Goal: Register for event/course

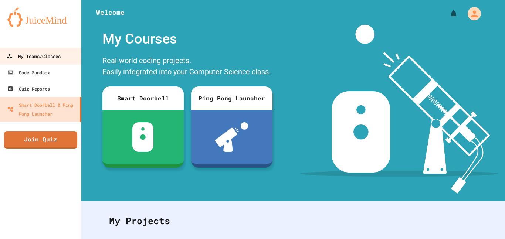
click at [46, 59] on div "My Teams/Classes" at bounding box center [33, 56] width 54 height 9
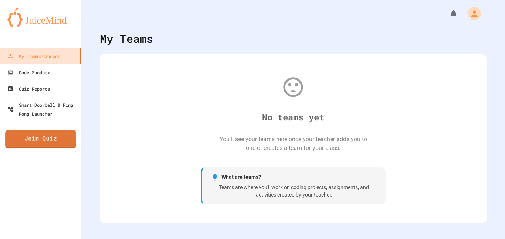
click at [52, 140] on link "Join Quiz" at bounding box center [40, 139] width 71 height 18
click at [476, 10] on icon "My Account" at bounding box center [474, 14] width 12 height 12
